Goal: Task Accomplishment & Management: Use online tool/utility

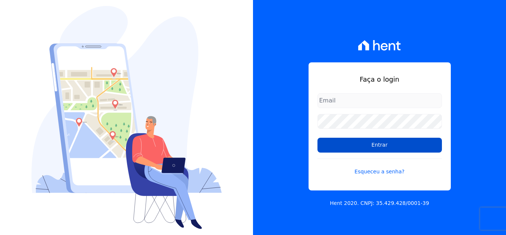
type input "[EMAIL_ADDRESS][DOMAIN_NAME]"
click at [344, 145] on input "Entrar" at bounding box center [380, 144] width 125 height 15
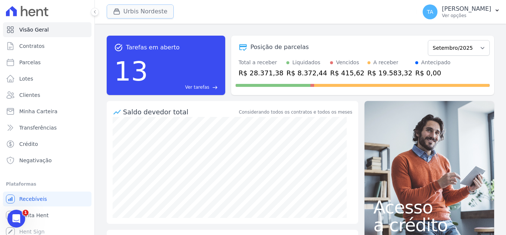
click at [132, 14] on button "Urbis Nordeste" at bounding box center [140, 11] width 67 height 14
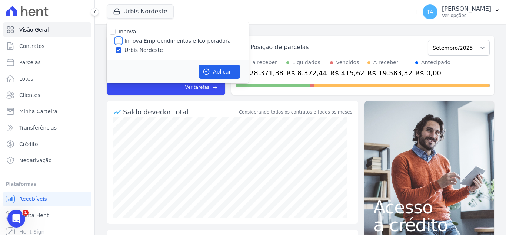
click at [117, 40] on input "Innova Empreendimentos e Icorporadora" at bounding box center [119, 41] width 6 height 6
checkbox input "true"
click at [117, 50] on input "Urbis Nordeste" at bounding box center [119, 50] width 6 height 6
checkbox input "false"
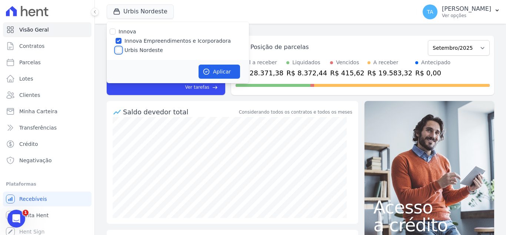
checkbox input "false"
click at [222, 74] on button "Aplicar" at bounding box center [220, 71] width 42 height 14
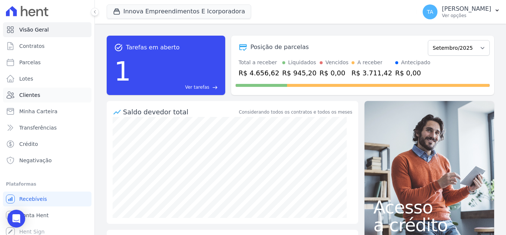
click at [37, 91] on span "Clientes" at bounding box center [29, 94] width 21 height 7
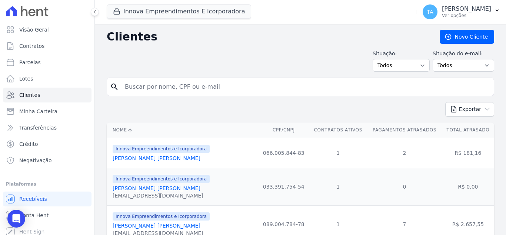
click at [191, 91] on input "search" at bounding box center [305, 86] width 371 height 15
type input "severino"
